Goal: Find specific page/section: Find specific page/section

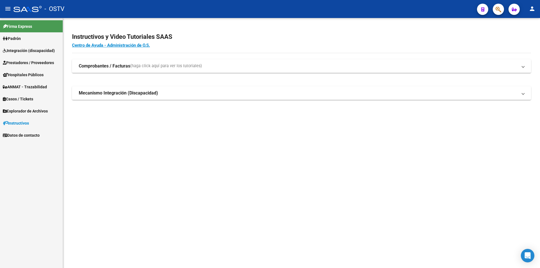
click at [53, 41] on link "Padrón" at bounding box center [31, 38] width 63 height 12
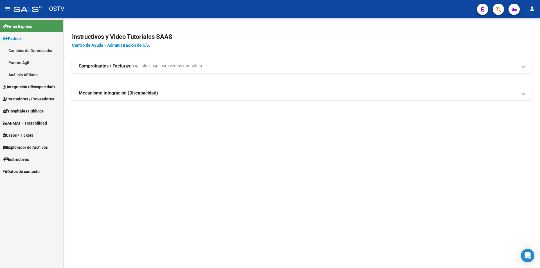
click at [53, 56] on link "Cambios de Gerenciador" at bounding box center [31, 50] width 63 height 12
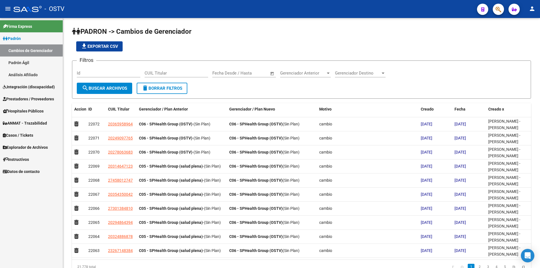
click at [48, 63] on link "Padrón Ágil" at bounding box center [31, 63] width 63 height 12
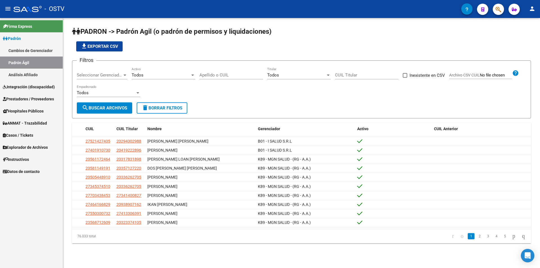
click at [48, 40] on link "Padrón" at bounding box center [31, 38] width 63 height 12
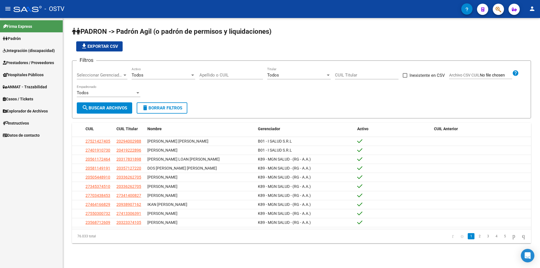
click at [99, 76] on span "Seleccionar Gerenciador" at bounding box center [100, 75] width 46 height 5
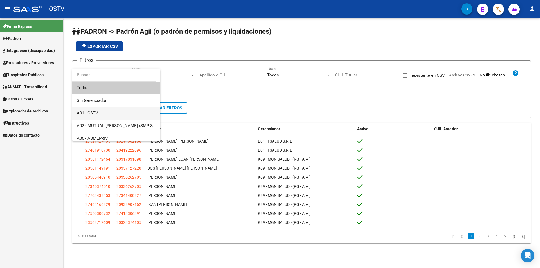
click at [100, 112] on span "A01 - OSTV" at bounding box center [116, 113] width 79 height 13
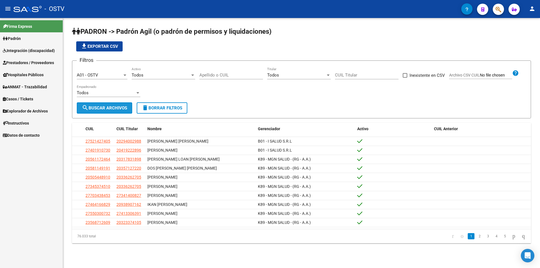
click at [107, 108] on span "search Buscar Archivos" at bounding box center [104, 107] width 45 height 5
